Goal: Transaction & Acquisition: Purchase product/service

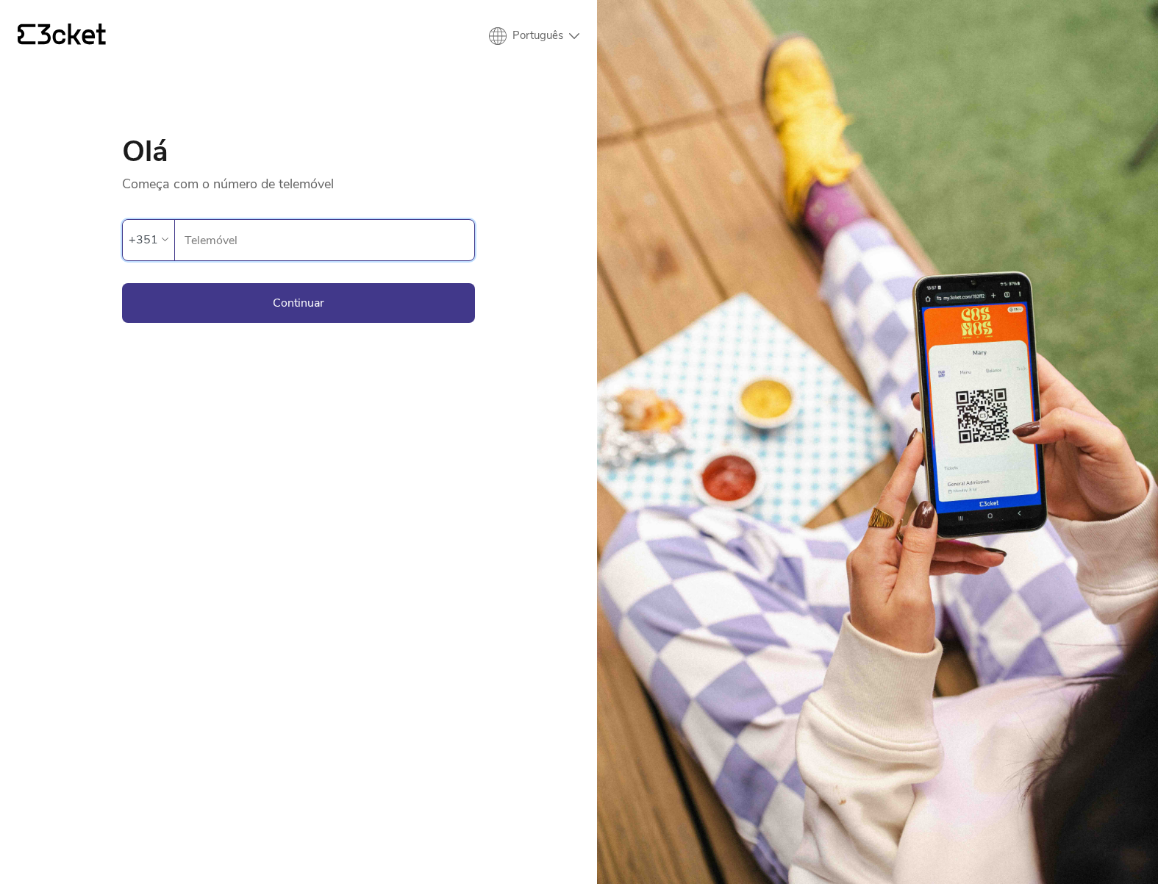
click at [312, 242] on input "Telemóvel" at bounding box center [329, 240] width 290 height 40
type input "913729873"
click at [279, 298] on button "Continuar" at bounding box center [298, 303] width 353 height 40
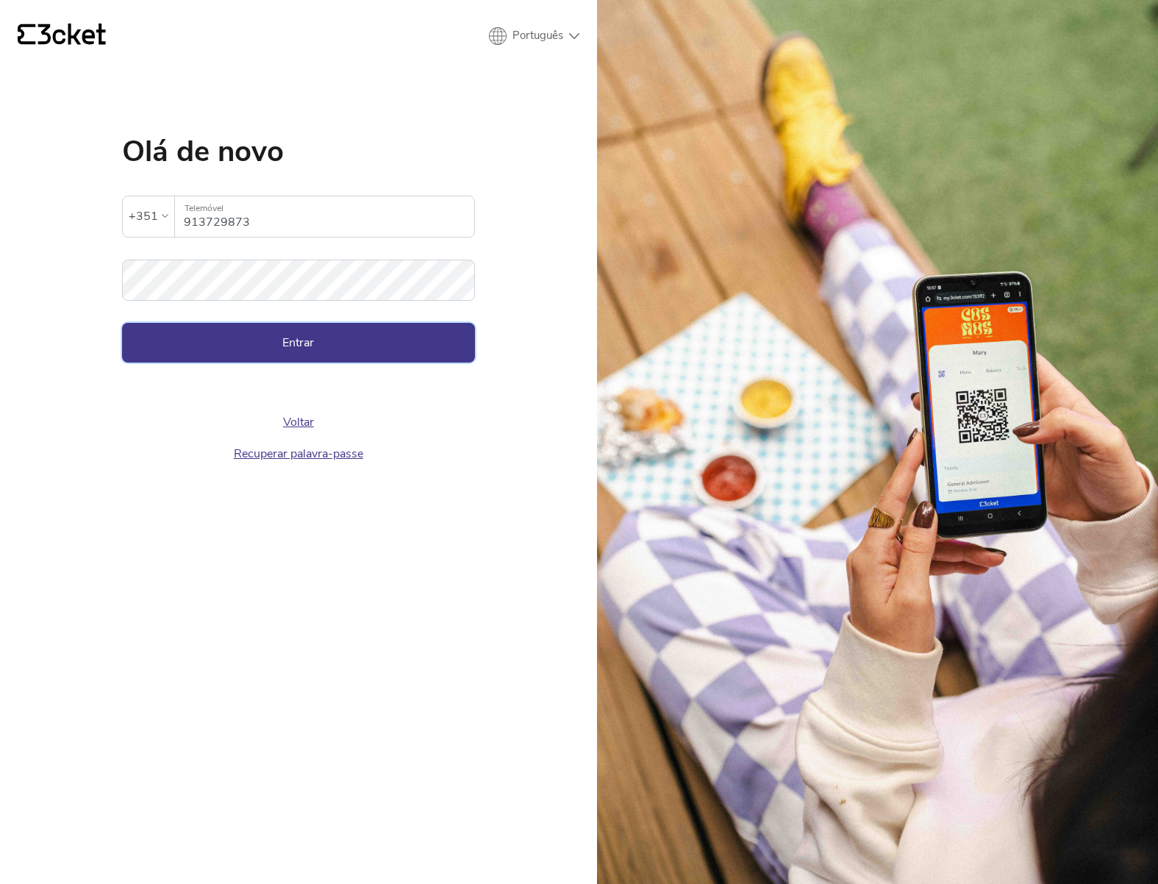
click at [275, 339] on button "Entrar" at bounding box center [298, 343] width 353 height 40
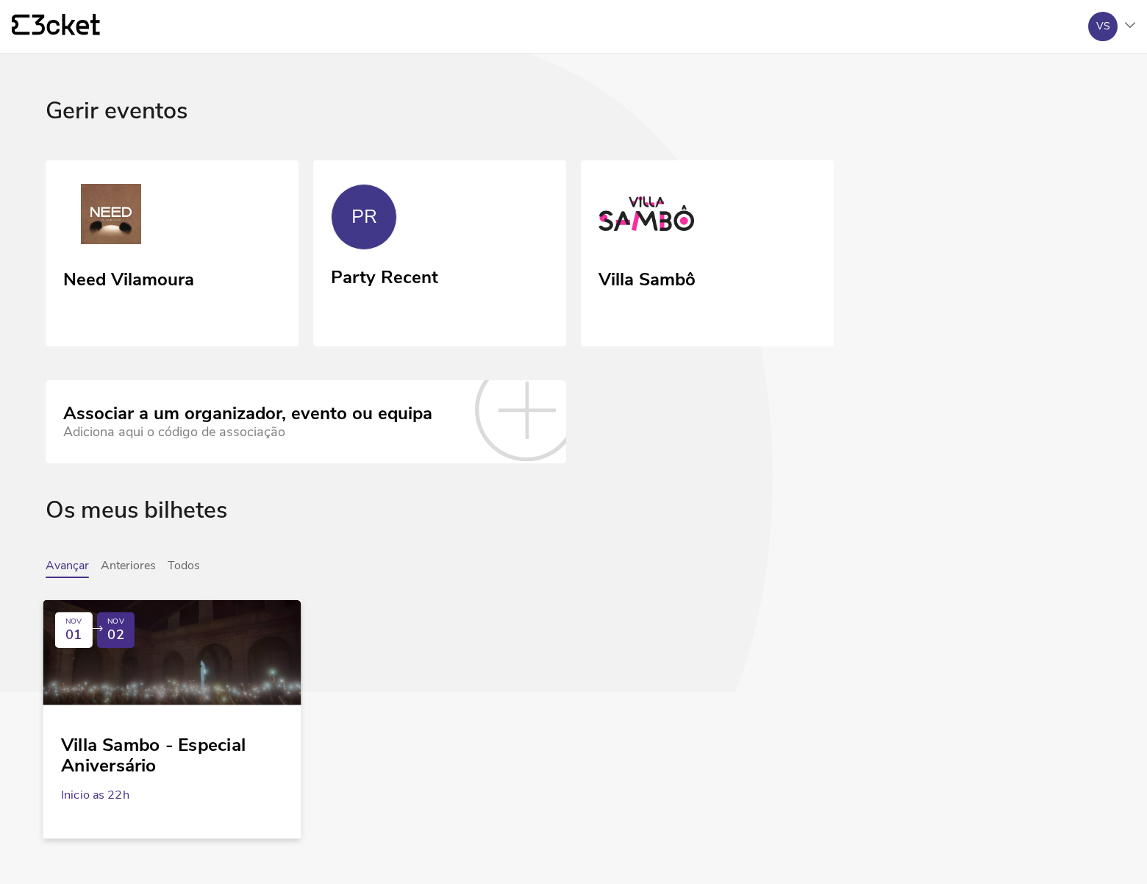
click at [220, 718] on link "NOV 01 NOV 02 Villa Sambo - Especial Aniversário Inicio as 22h" at bounding box center [172, 710] width 258 height 221
click at [763, 204] on link "Villa Sambô" at bounding box center [708, 253] width 258 height 190
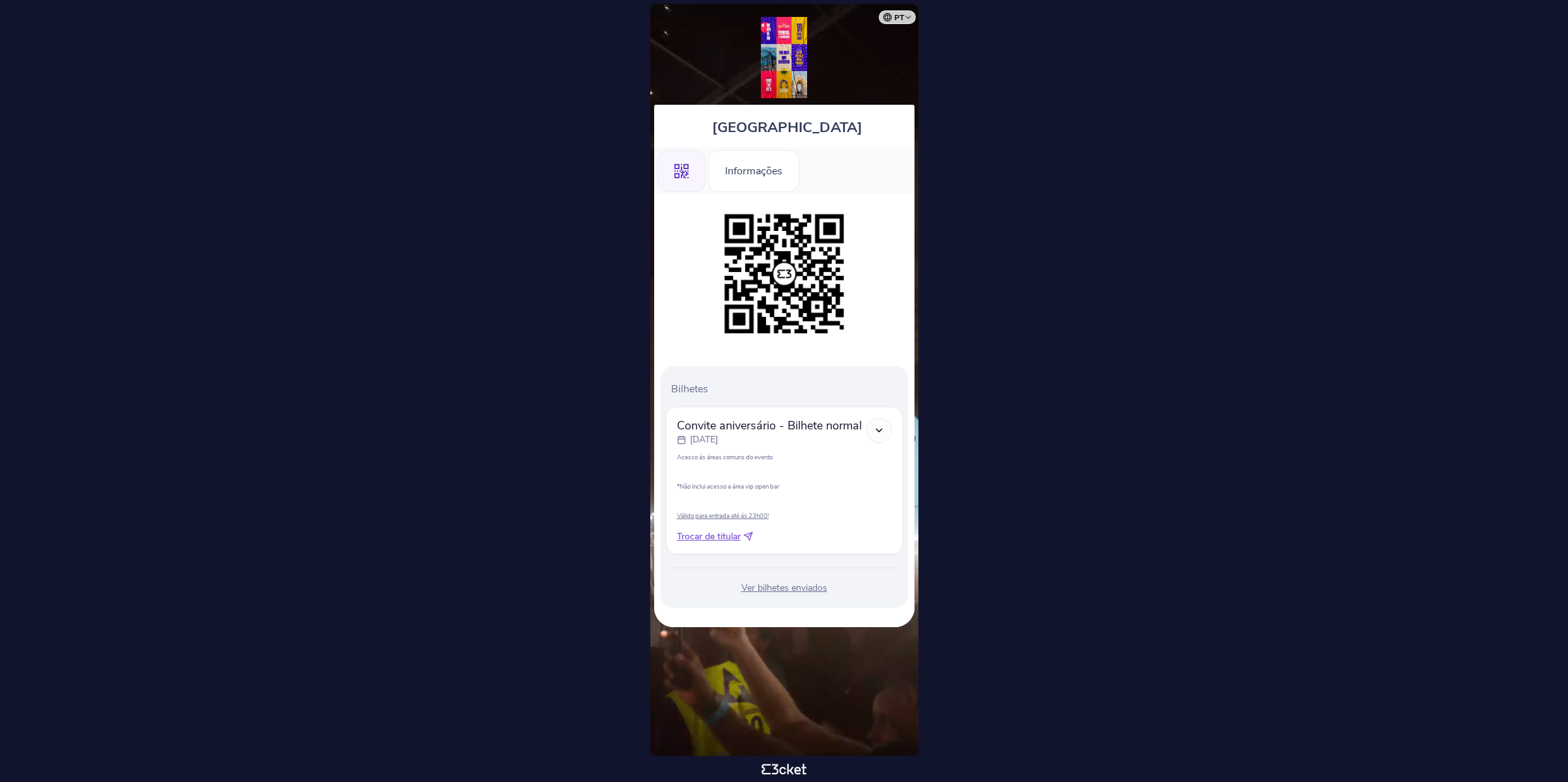
click at [409, 96] on body "pt Português (Portugal) English Español Catalan Français Villa Sambo .st0{fill-…" at bounding box center [784, 391] width 1557 height 771
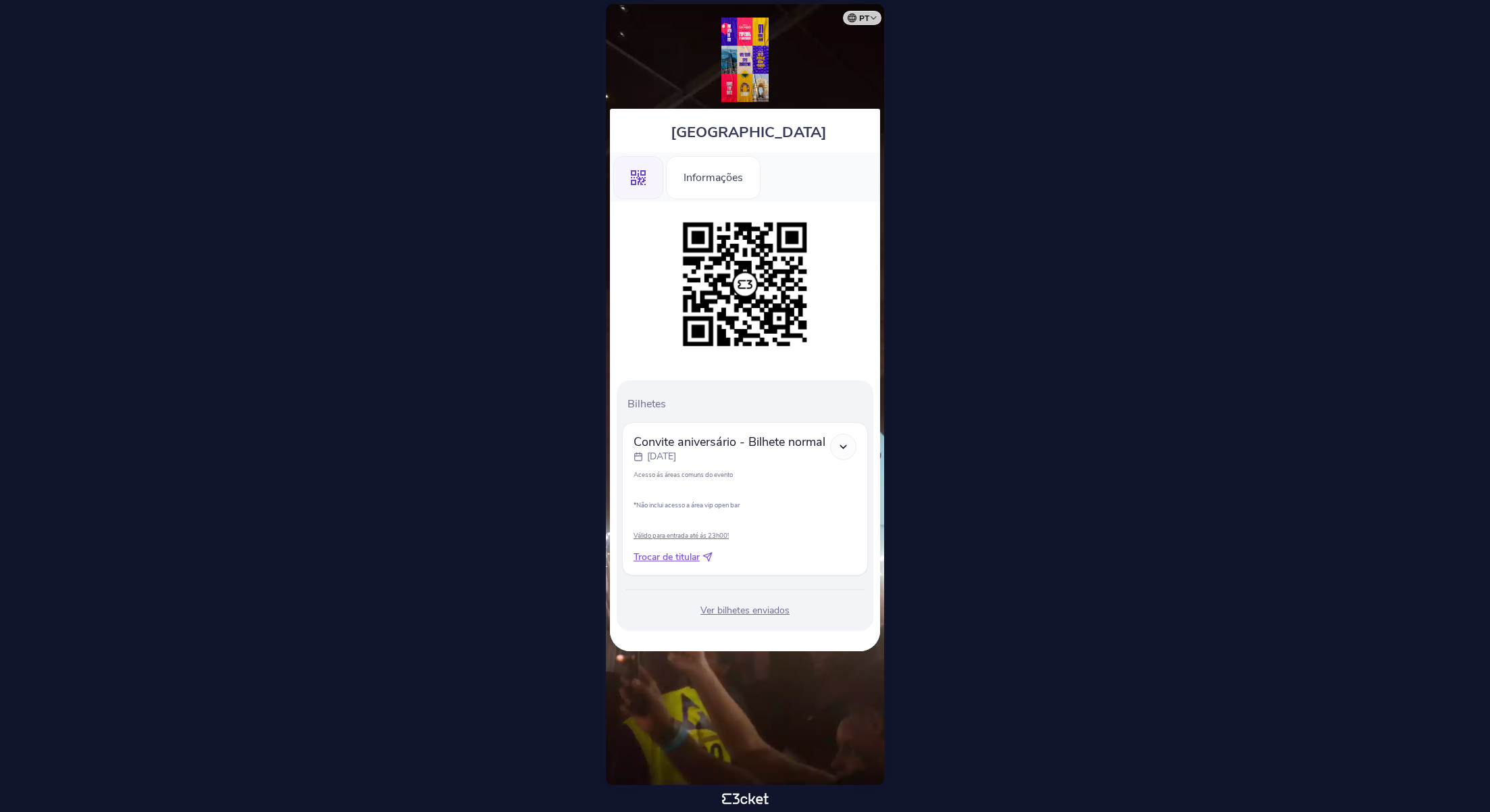
drag, startPoint x: 1127, startPoint y: 129, endPoint x: 1044, endPoint y: 93, distance: 90.5
click at [1064, 129] on body "pt Português (Portugal) English Español Catalan Français Villa Sambo .st0{fill-…" at bounding box center [745, 406] width 1480 height 801
drag, startPoint x: 613, startPoint y: 193, endPoint x: 619, endPoint y: 189, distance: 7.2
click at [614, 193] on ul ".st0{fill-rule:evenodd;clip-rule:evenodd;} Informações" at bounding box center [745, 177] width 270 height 50
